Goal: Task Accomplishment & Management: Manage account settings

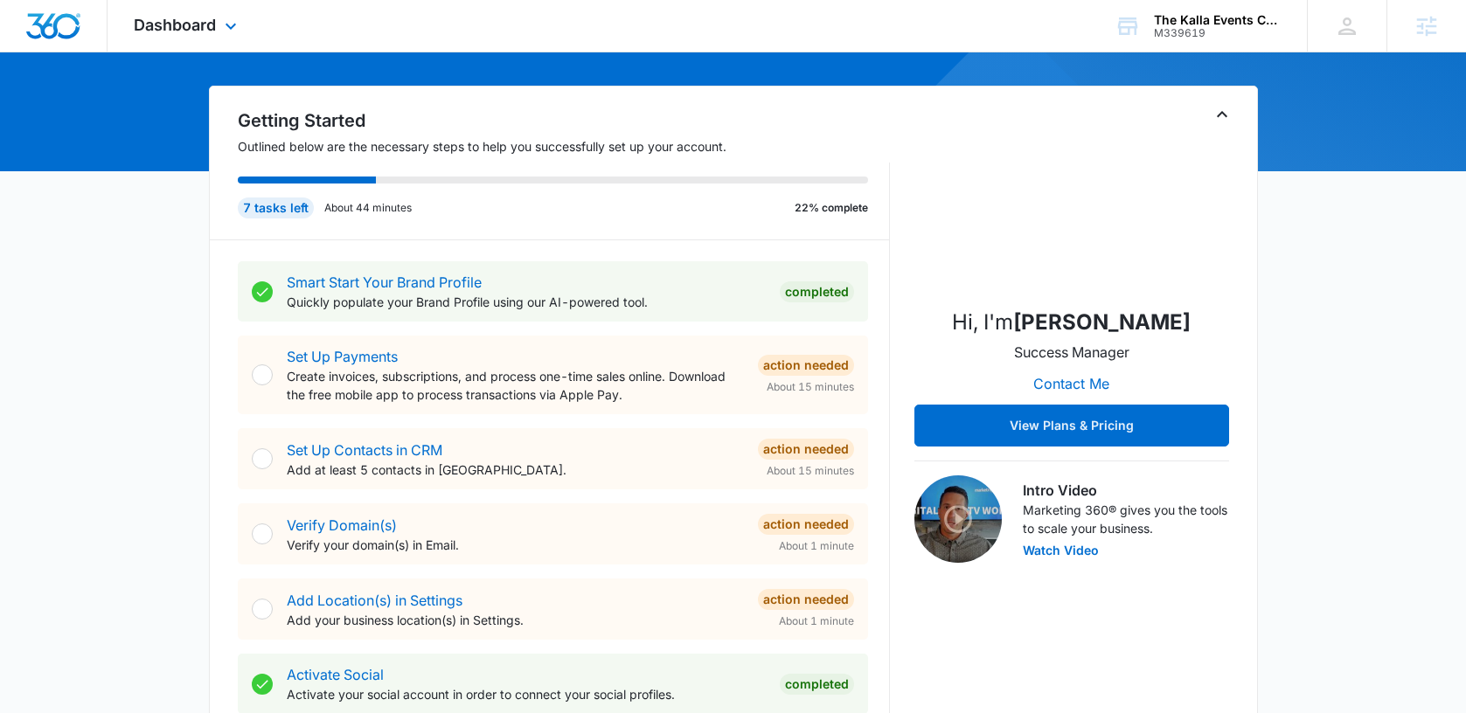
scroll to position [121, 0]
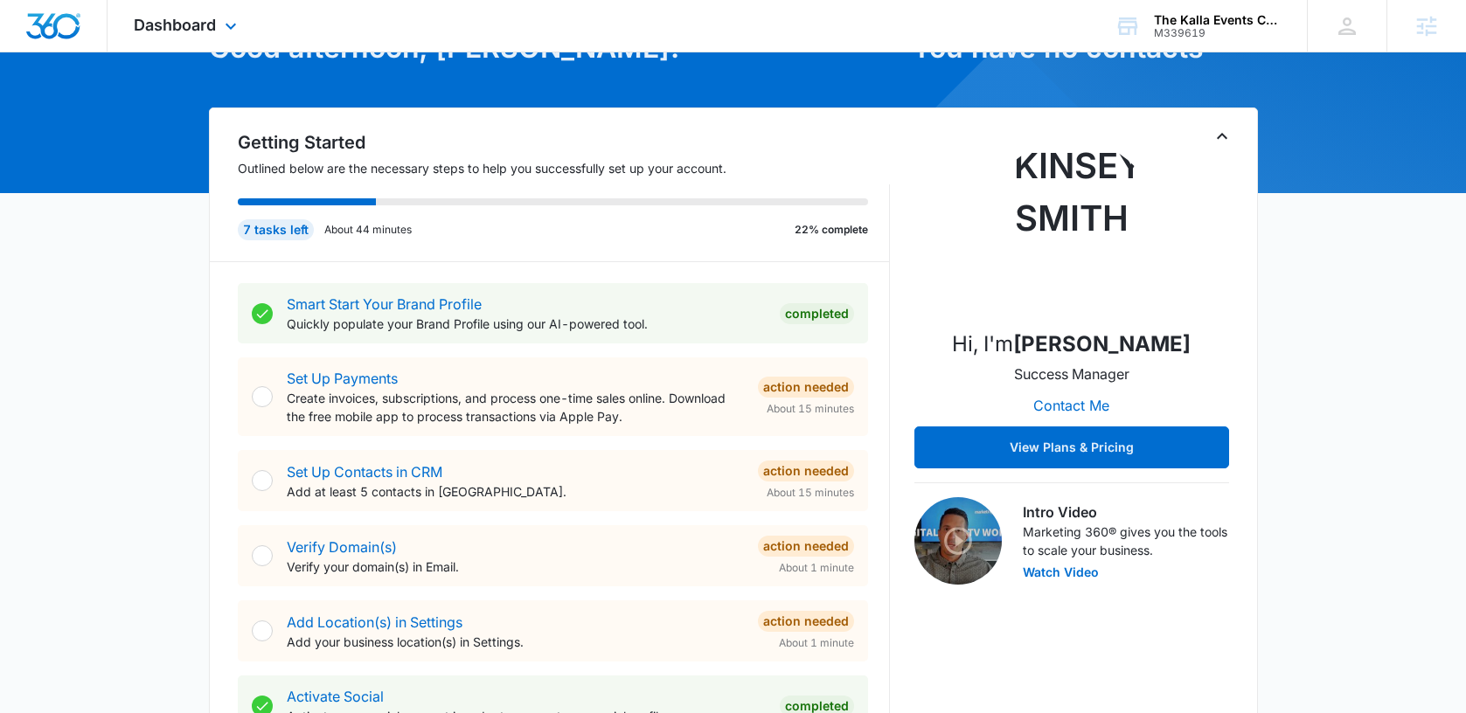
click at [190, 10] on div "Dashboard Apps Reputation Forms CRM Email Social Content Ads Intelligence Files…" at bounding box center [187, 26] width 160 height 52
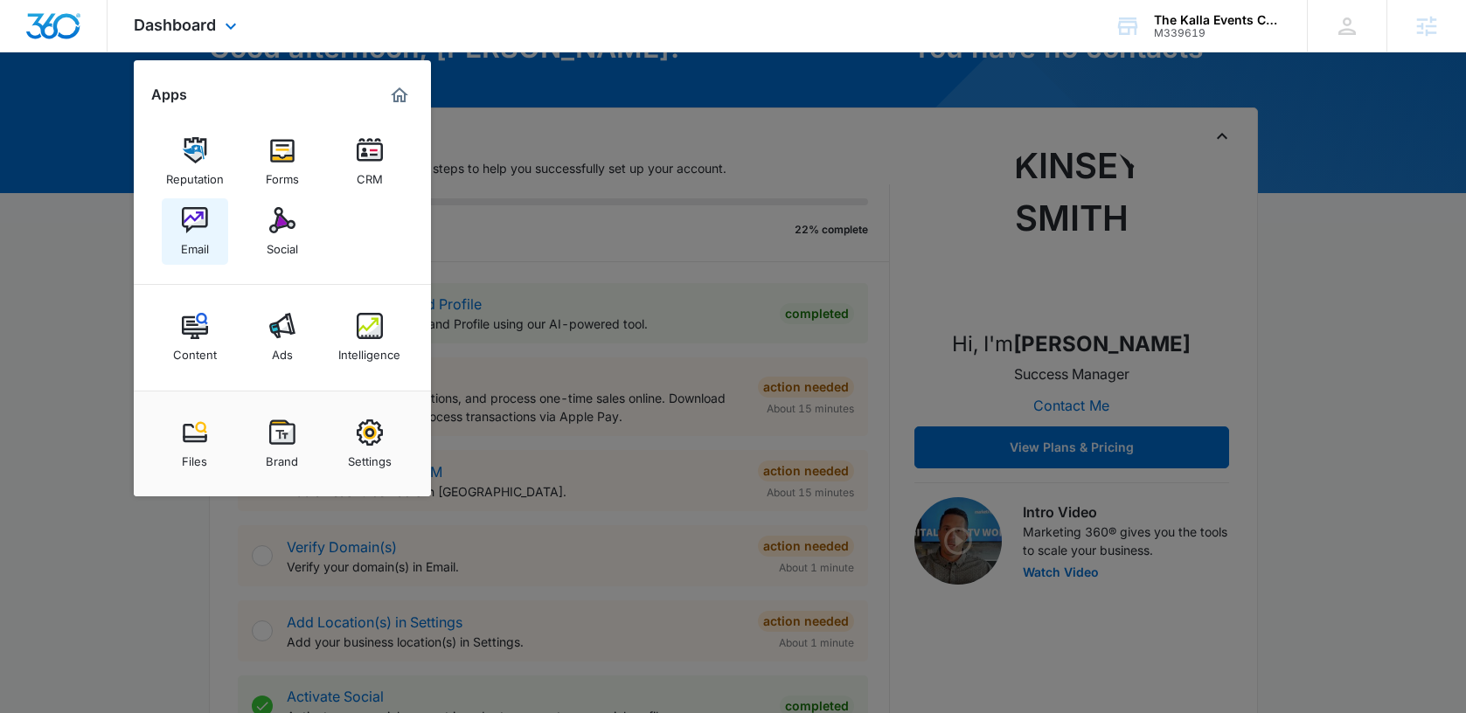
click at [199, 212] on img at bounding box center [195, 220] width 26 height 26
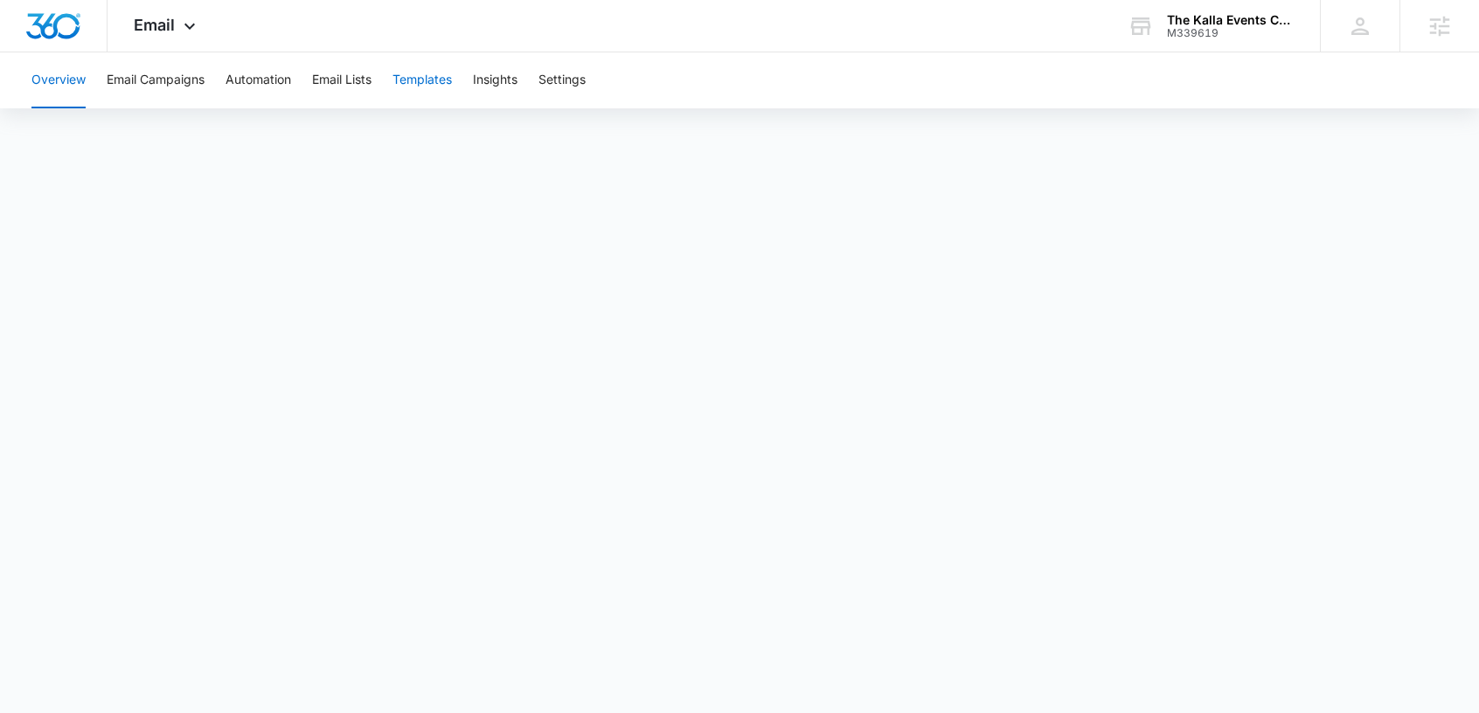
click at [430, 73] on button "Templates" at bounding box center [421, 80] width 59 height 56
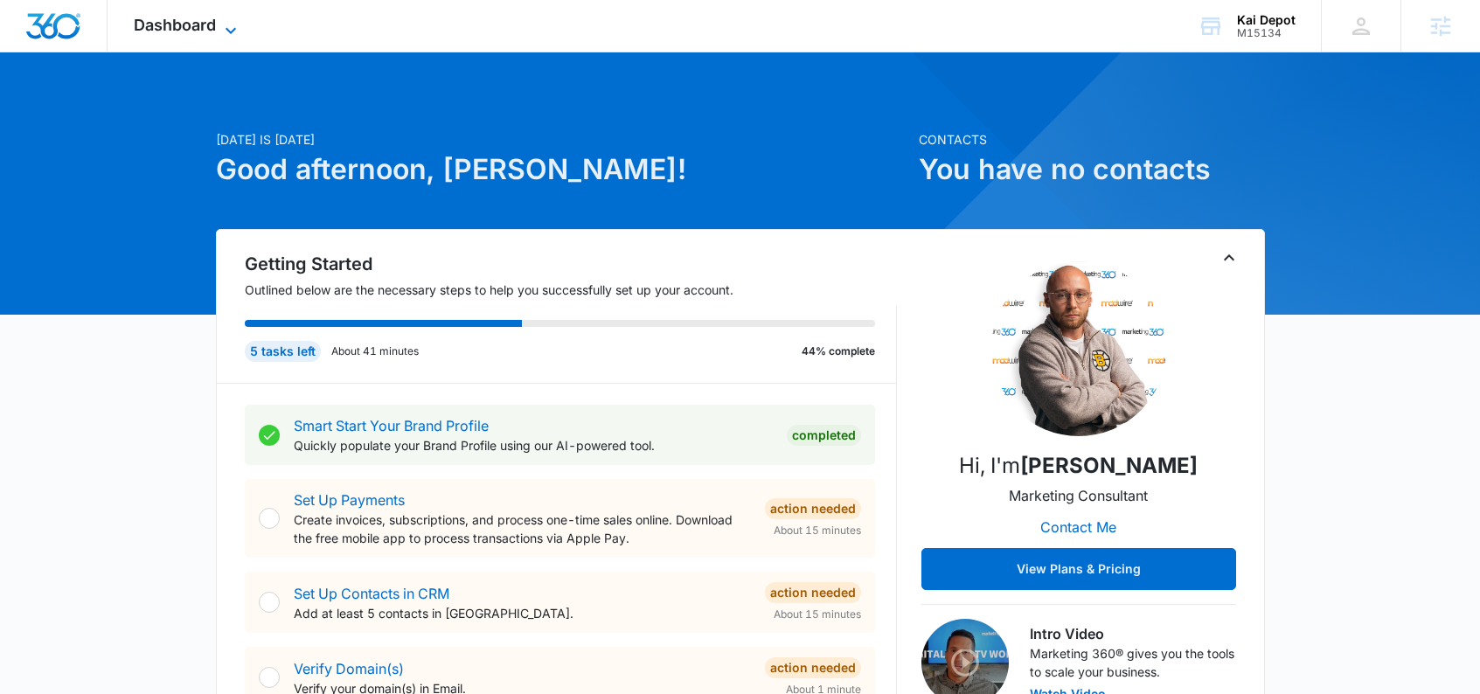
click at [212, 32] on span "Dashboard" at bounding box center [175, 25] width 82 height 18
